Goal: Information Seeking & Learning: Learn about a topic

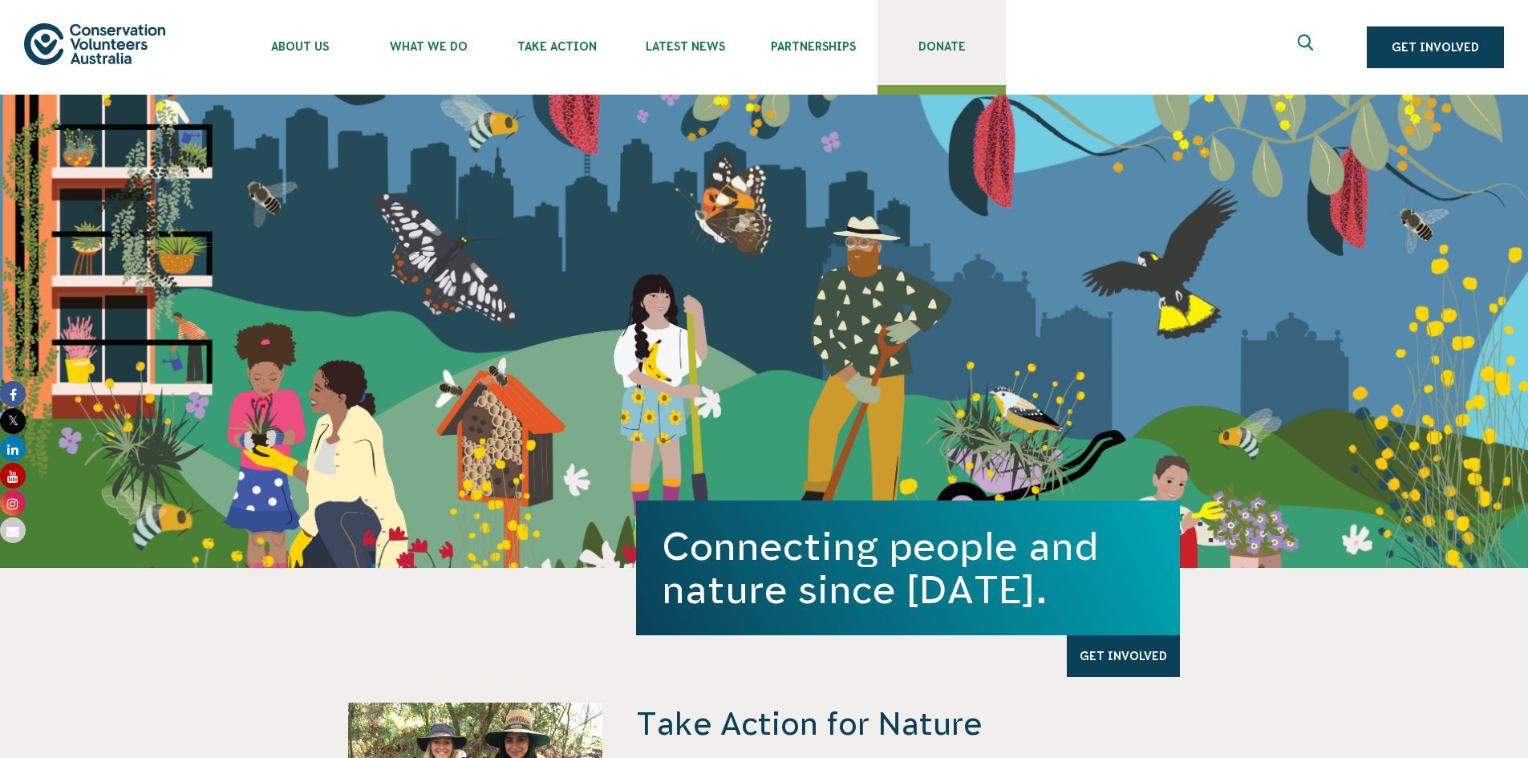
click at [945, 55] on link "Donate" at bounding box center [941, 42] width 128 height 85
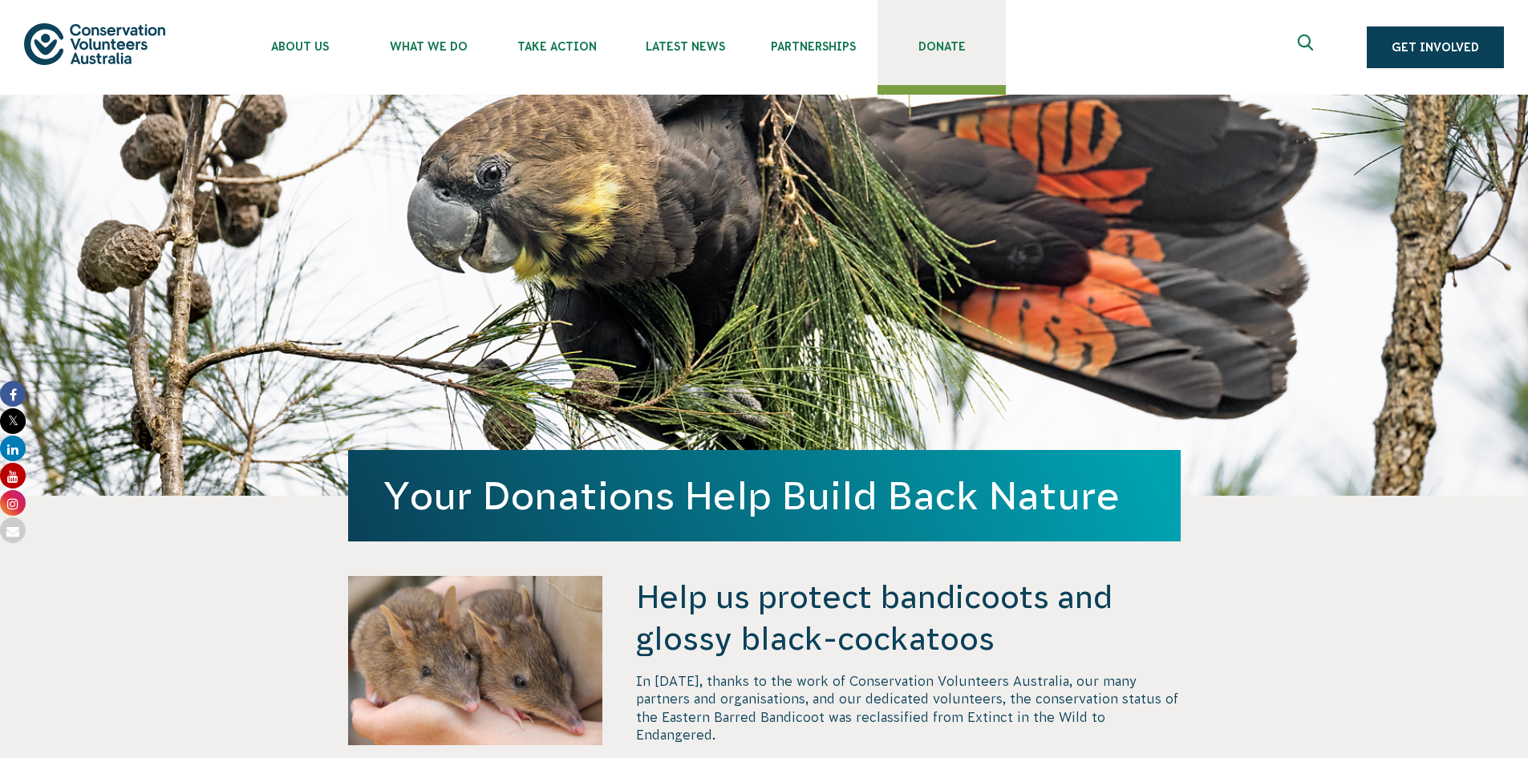
click at [927, 35] on link "Donate" at bounding box center [941, 42] width 128 height 85
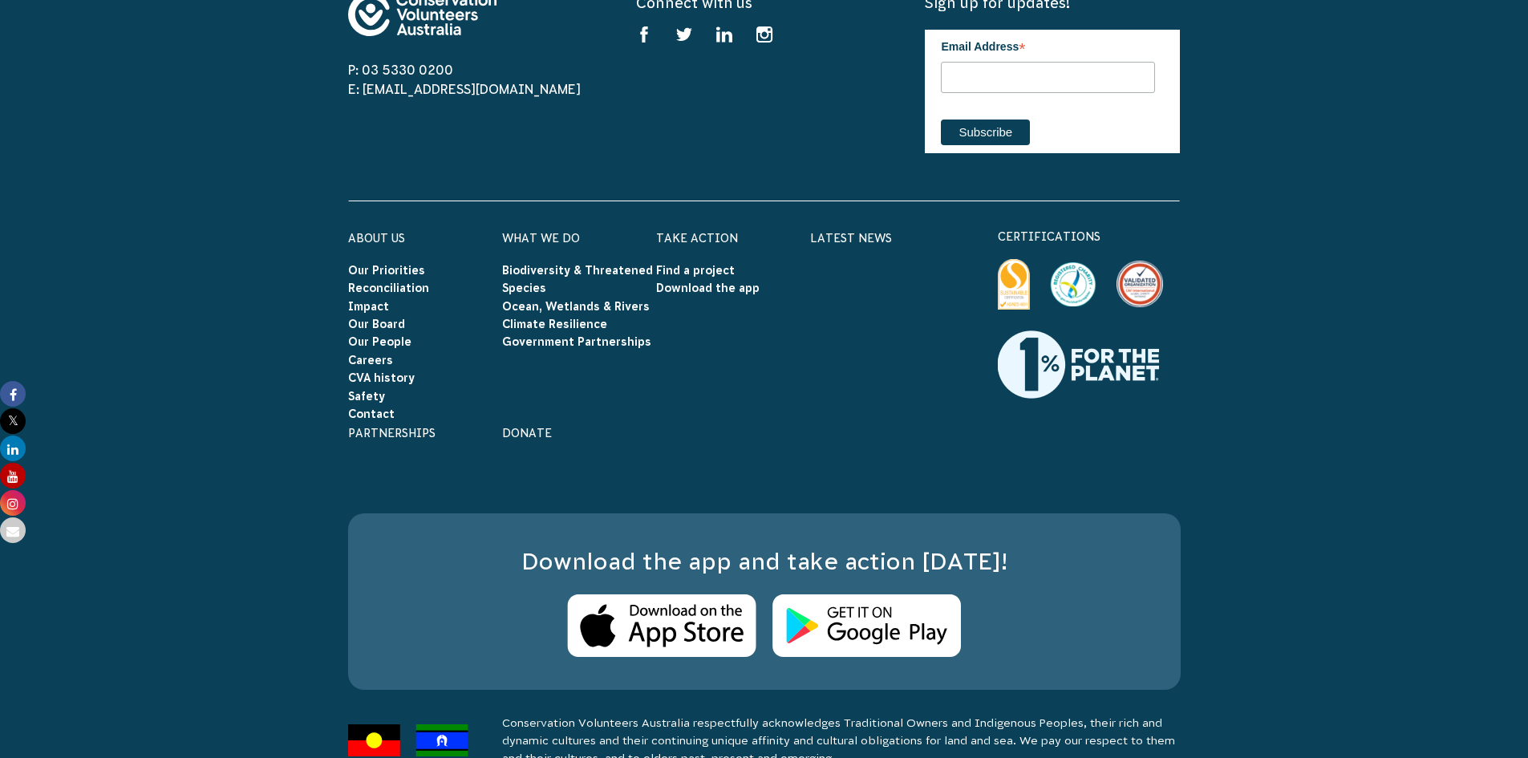
scroll to position [2277, 0]
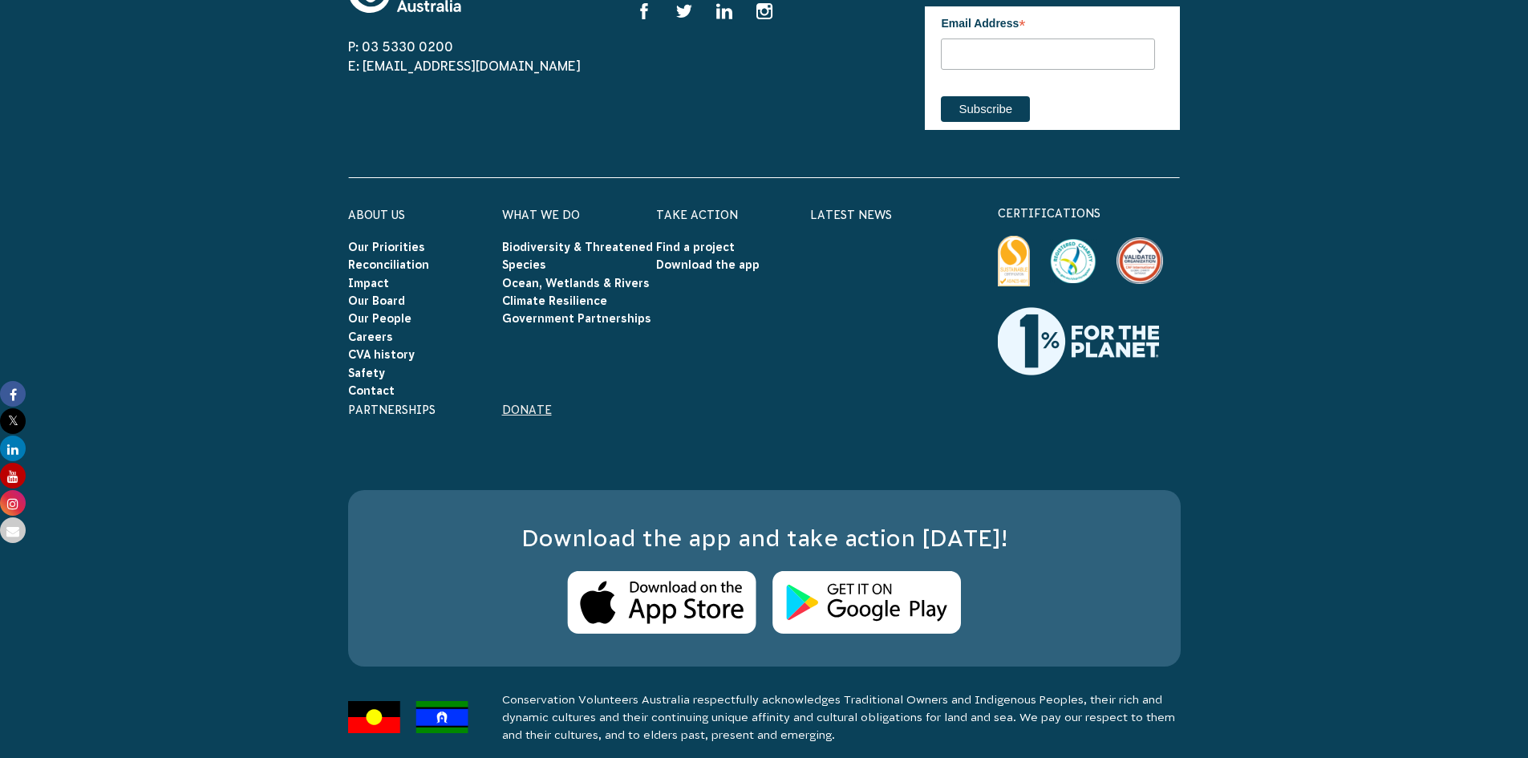
click at [521, 403] on link "Donate" at bounding box center [527, 409] width 50 height 13
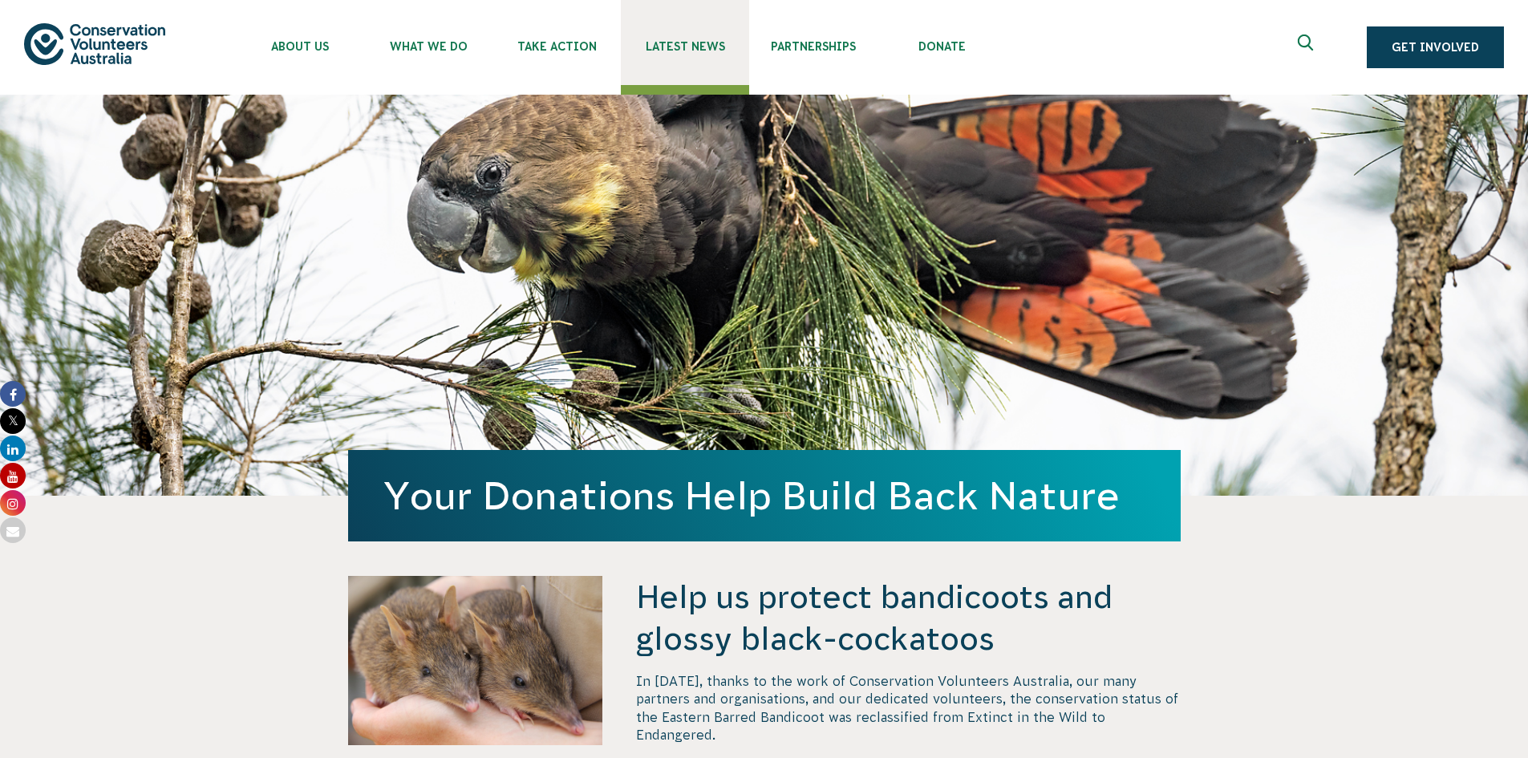
click at [690, 45] on span "Latest News" at bounding box center [685, 46] width 128 height 13
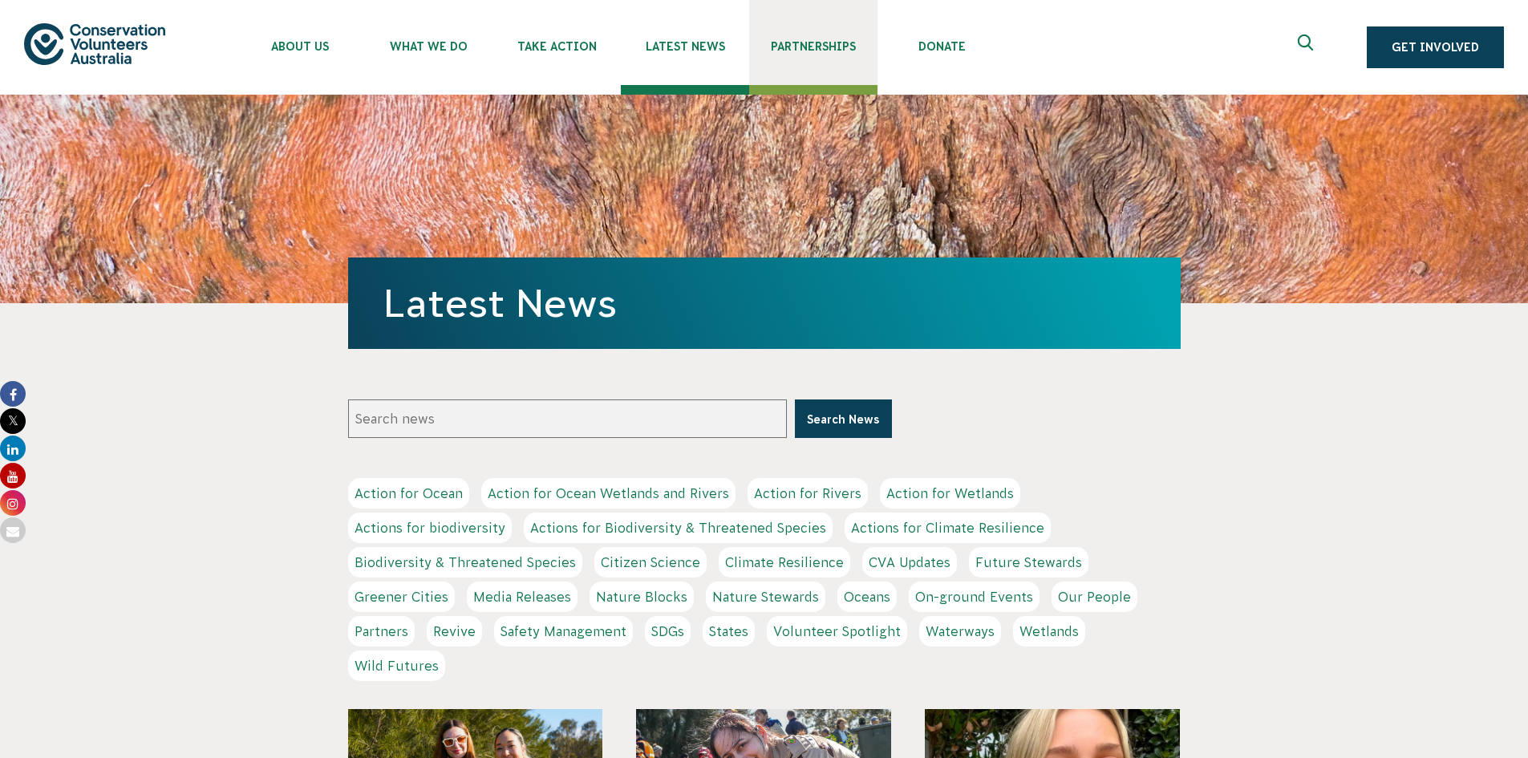
click at [803, 43] on span "Partnerships" at bounding box center [813, 46] width 128 height 13
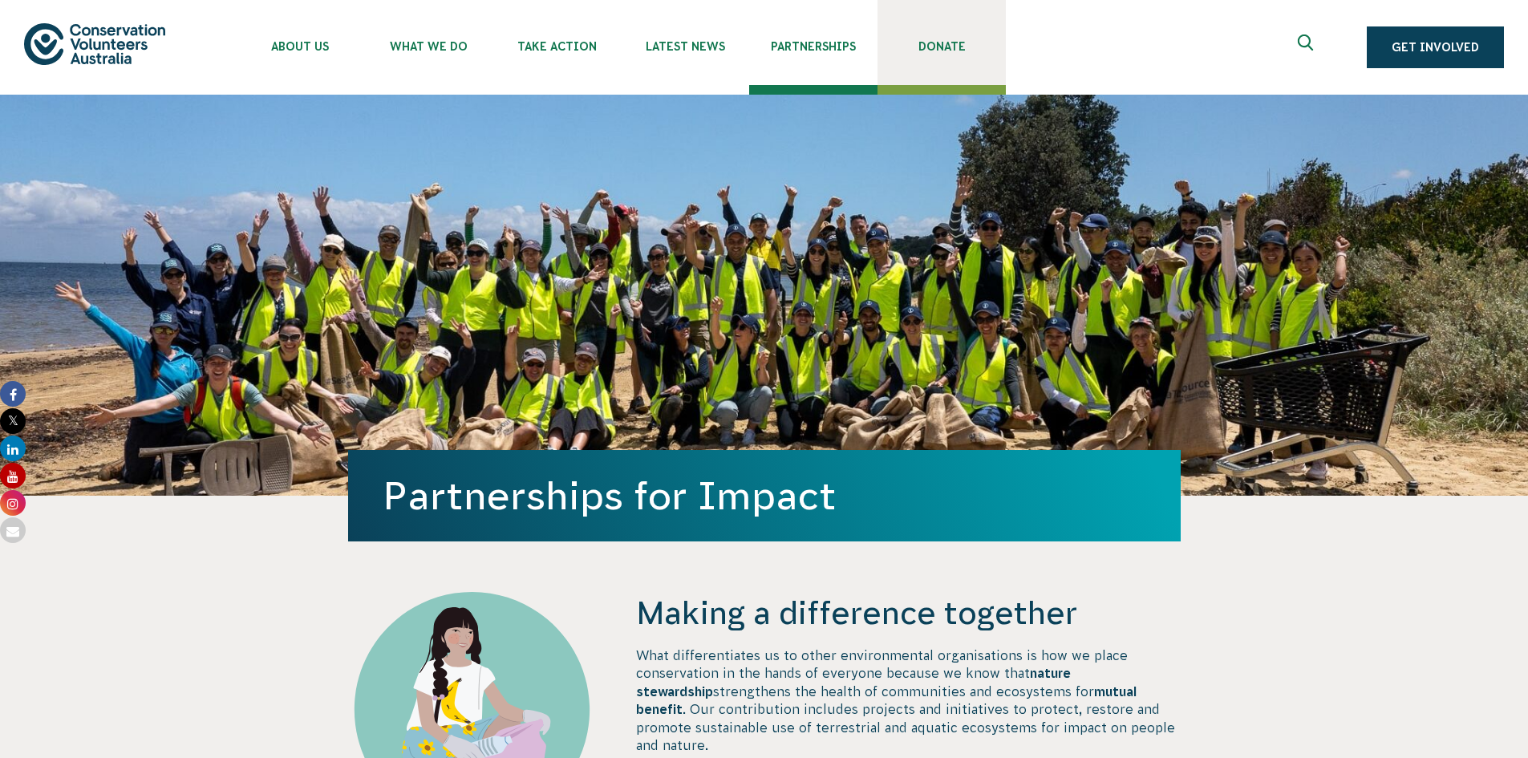
click at [922, 40] on span "Donate" at bounding box center [941, 46] width 128 height 13
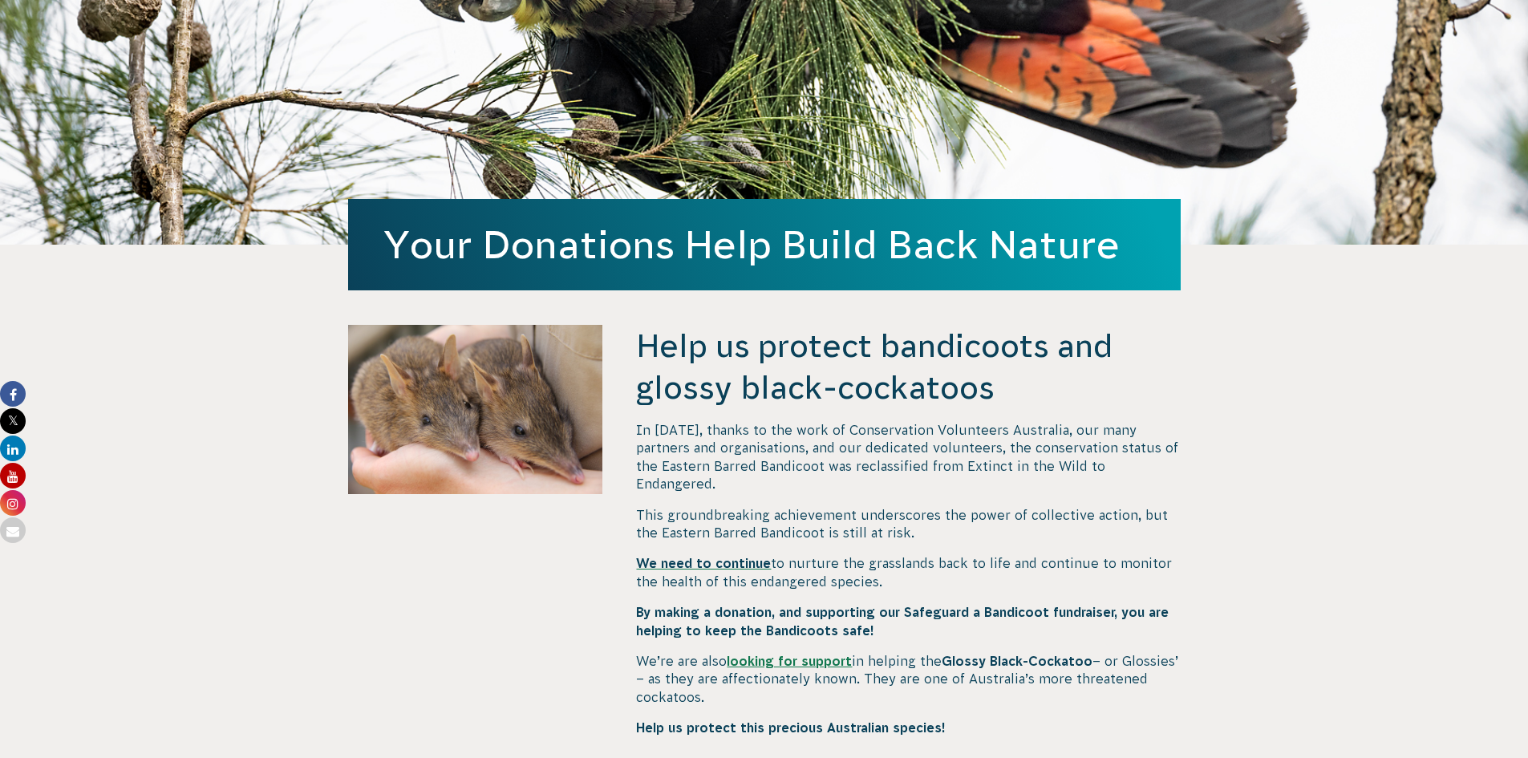
scroll to position [321, 0]
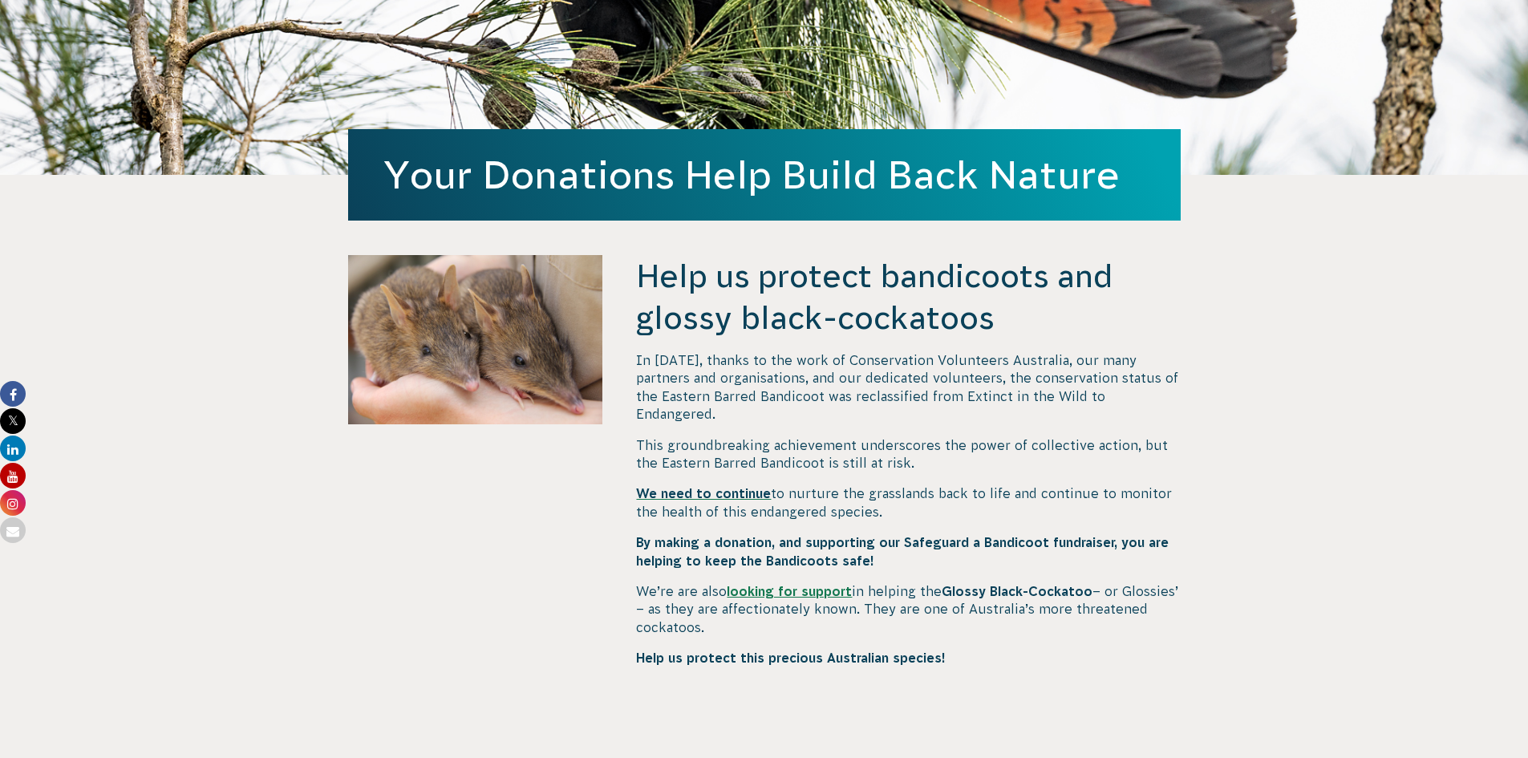
drag, startPoint x: 615, startPoint y: 394, endPoint x: 897, endPoint y: 419, distance: 283.4
click at [907, 438] on span "This groundbreaking achievement underscores the power of collective action, but…" at bounding box center [902, 454] width 532 height 32
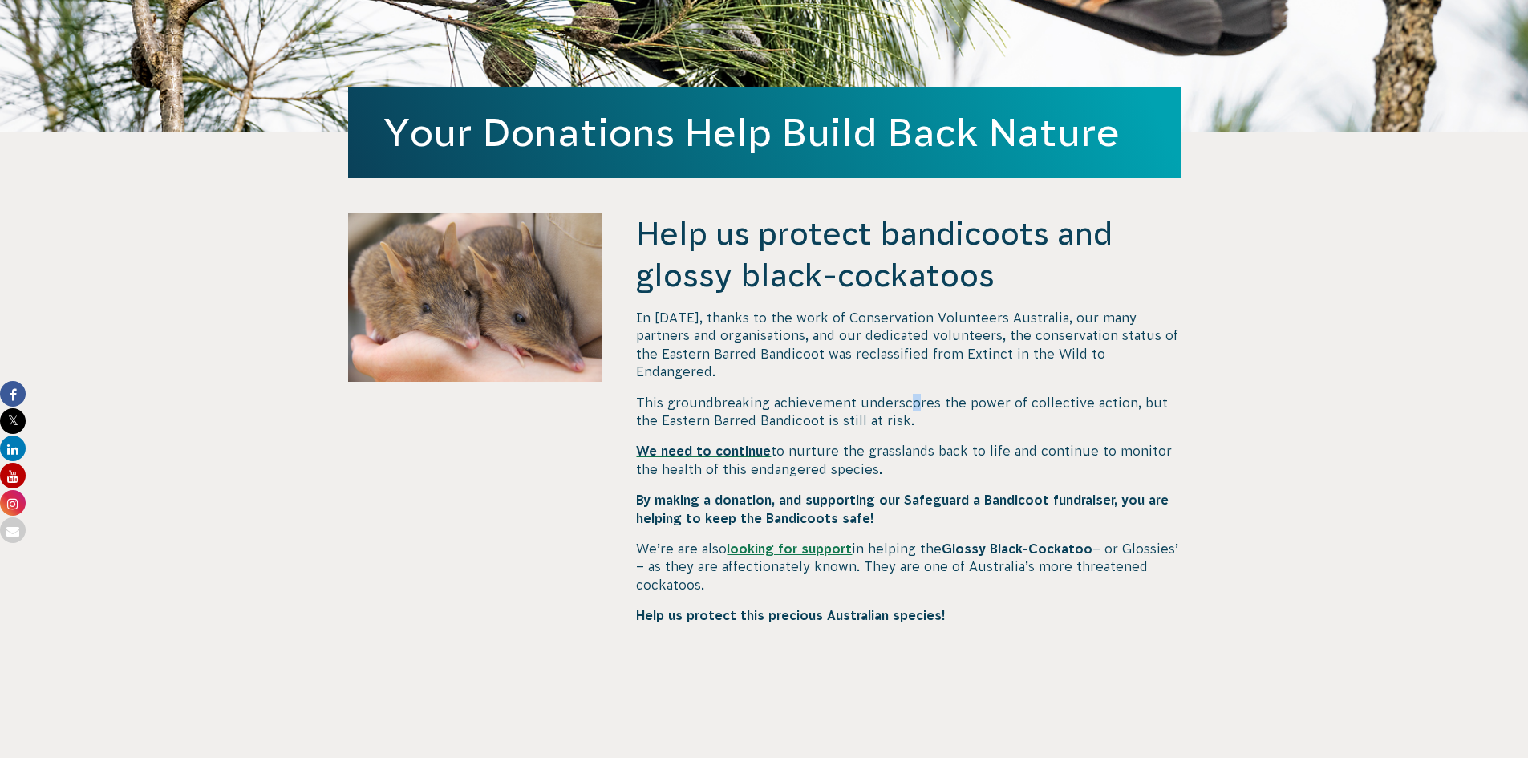
scroll to position [401, 0]
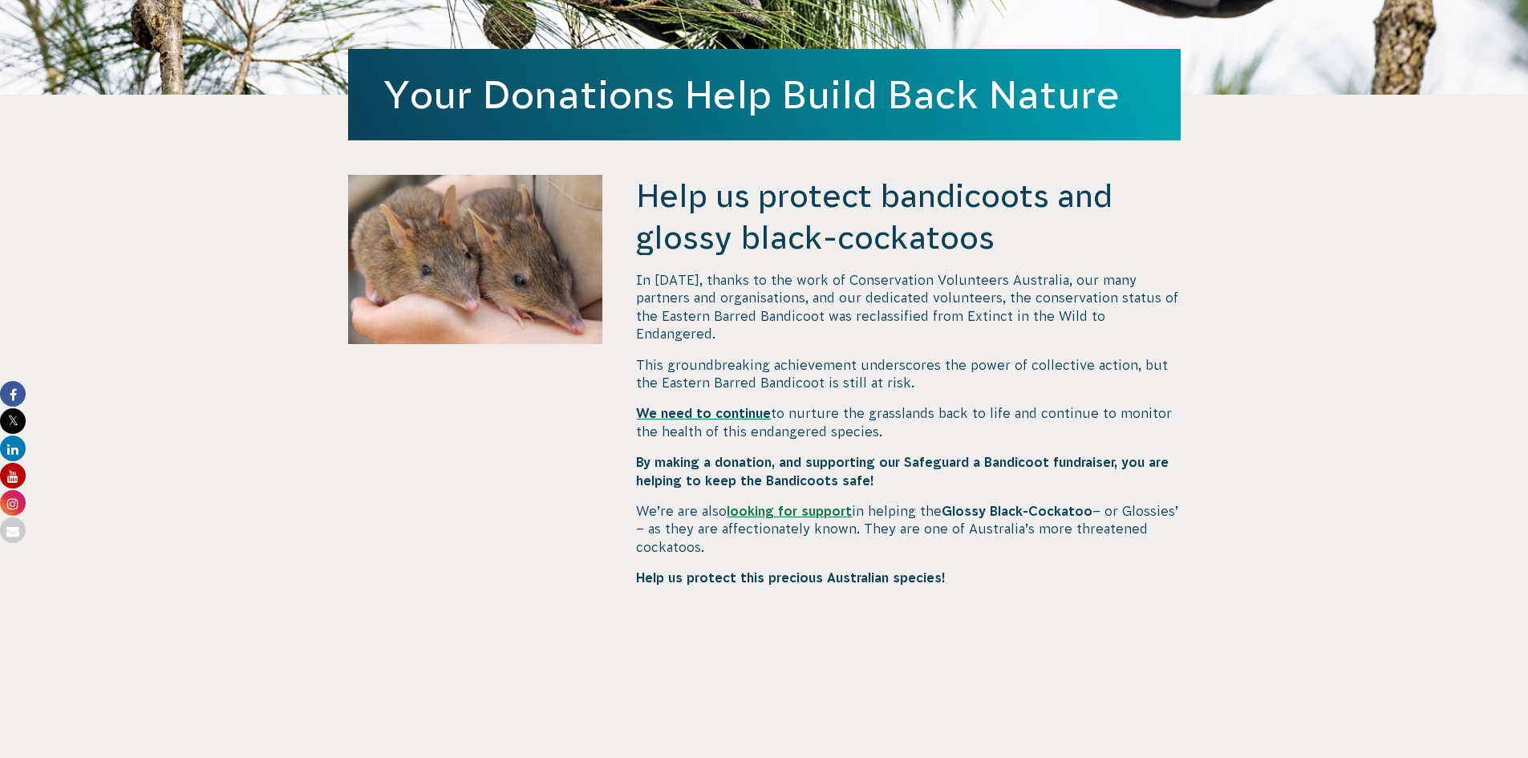
click at [1120, 358] on span "This groundbreaking achievement underscores the power of collective action, but…" at bounding box center [902, 374] width 532 height 32
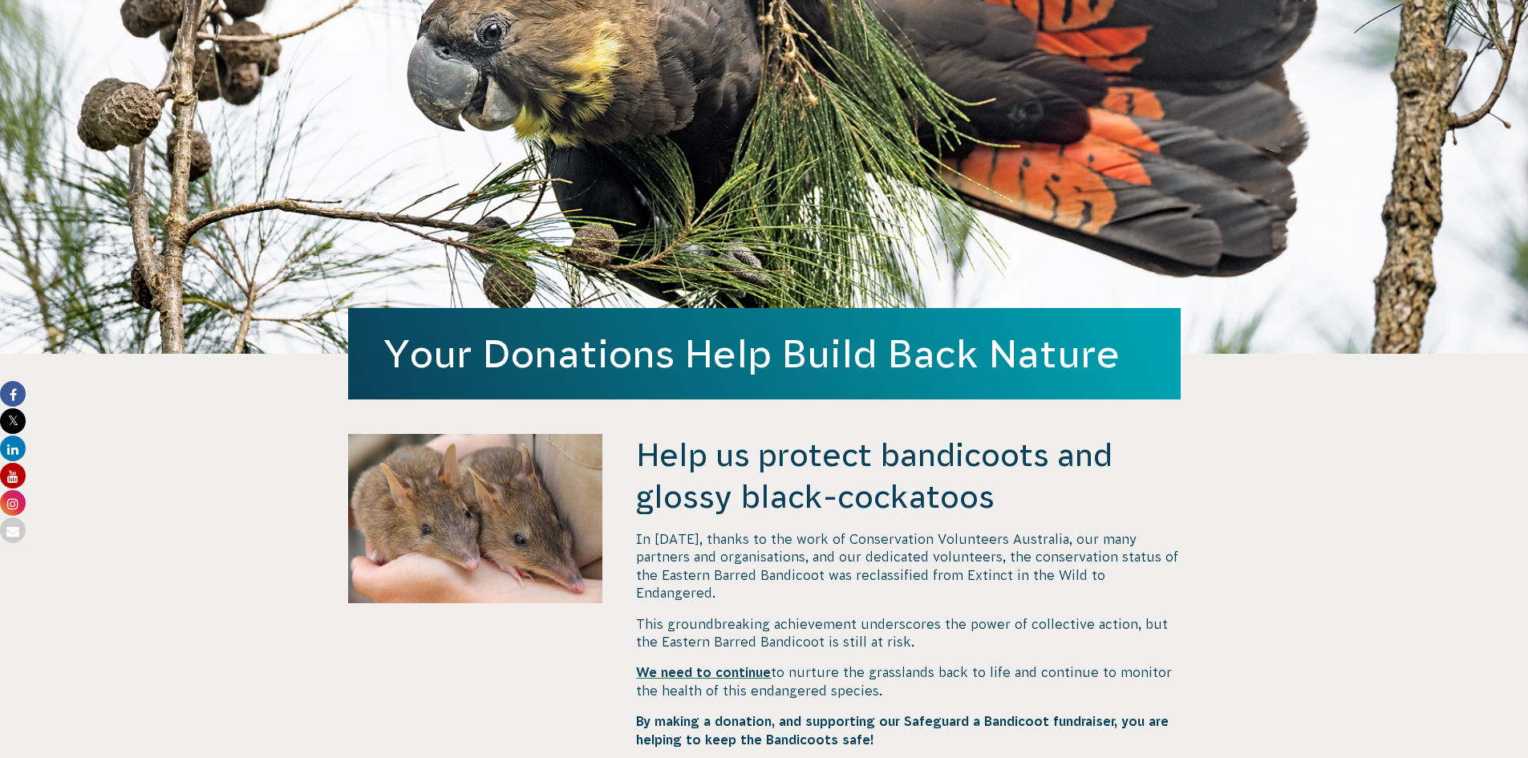
scroll to position [0, 0]
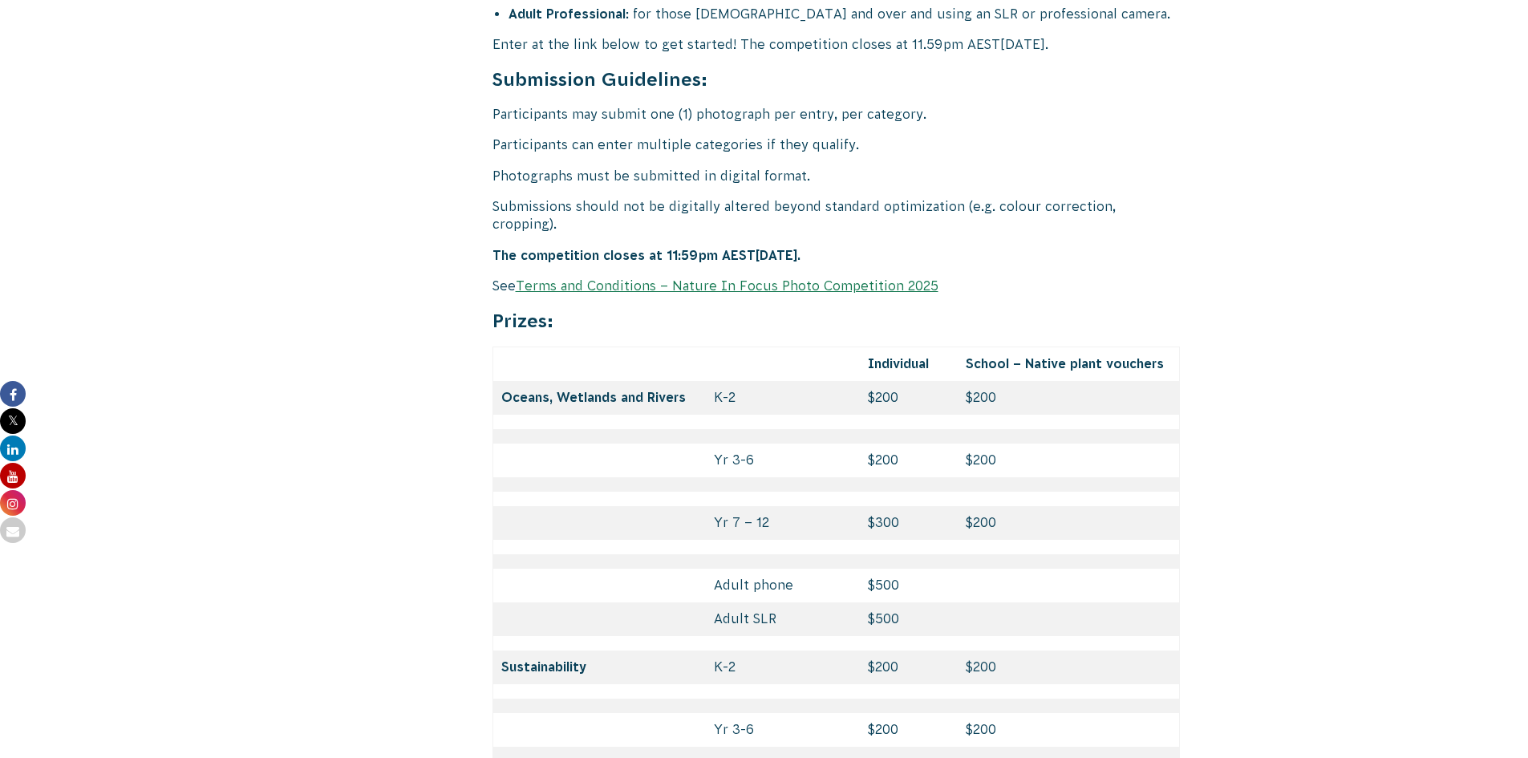
scroll to position [6335, 0]
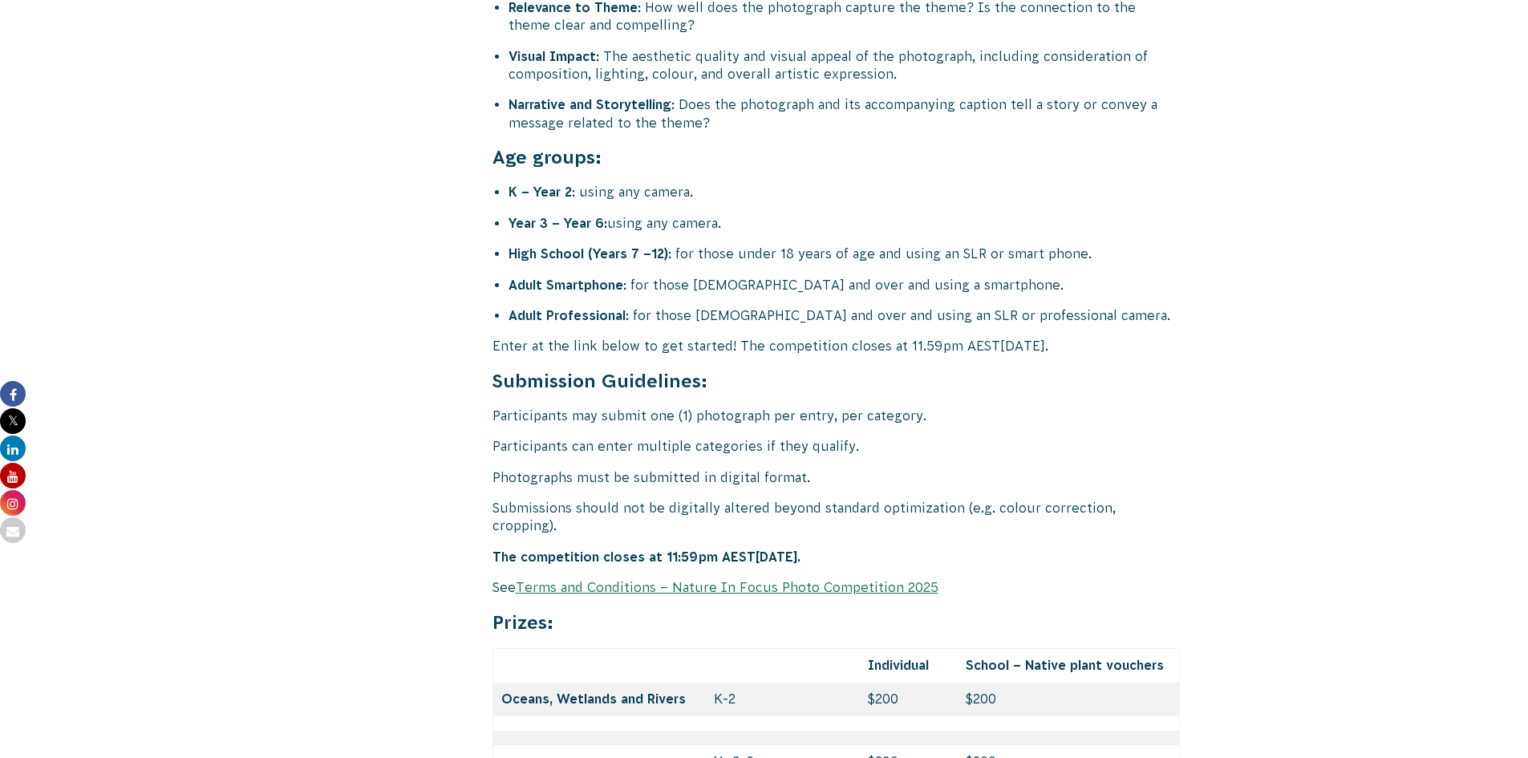
click at [755, 580] on link "Terms and Conditions – Nature In Focus Photo Competition 2025" at bounding box center [727, 587] width 423 height 14
